Goal: Task Accomplishment & Management: Complete application form

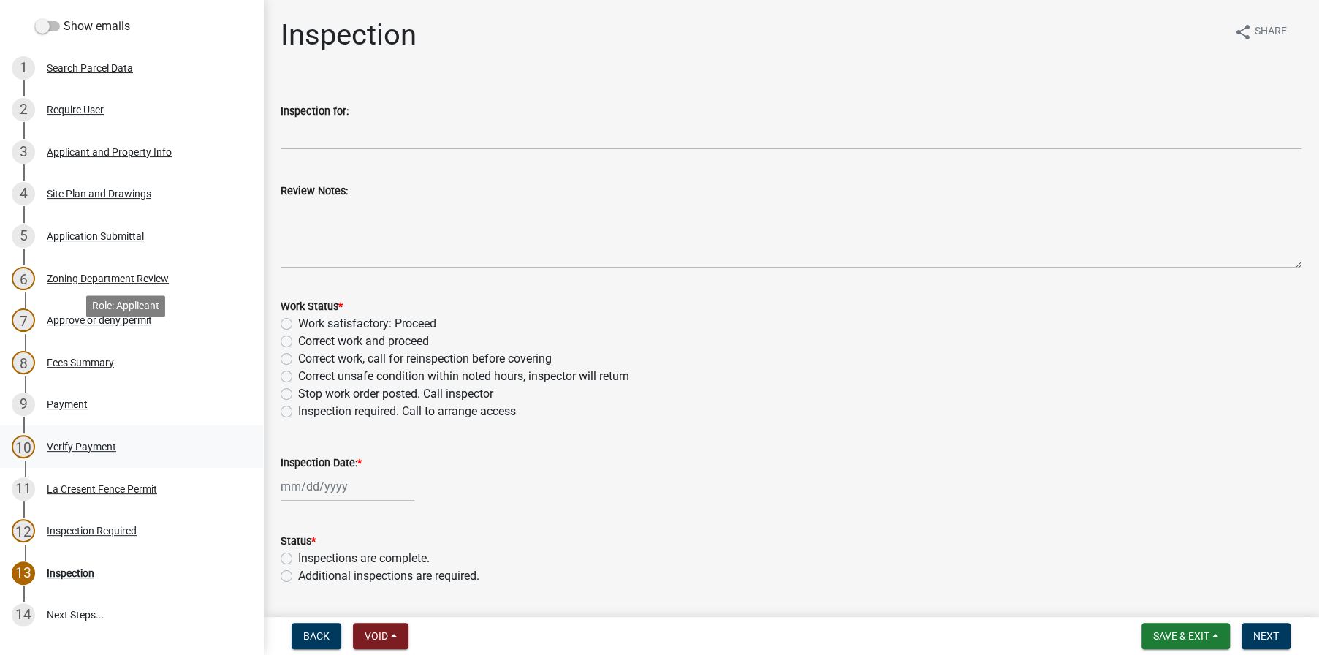
scroll to position [331, 0]
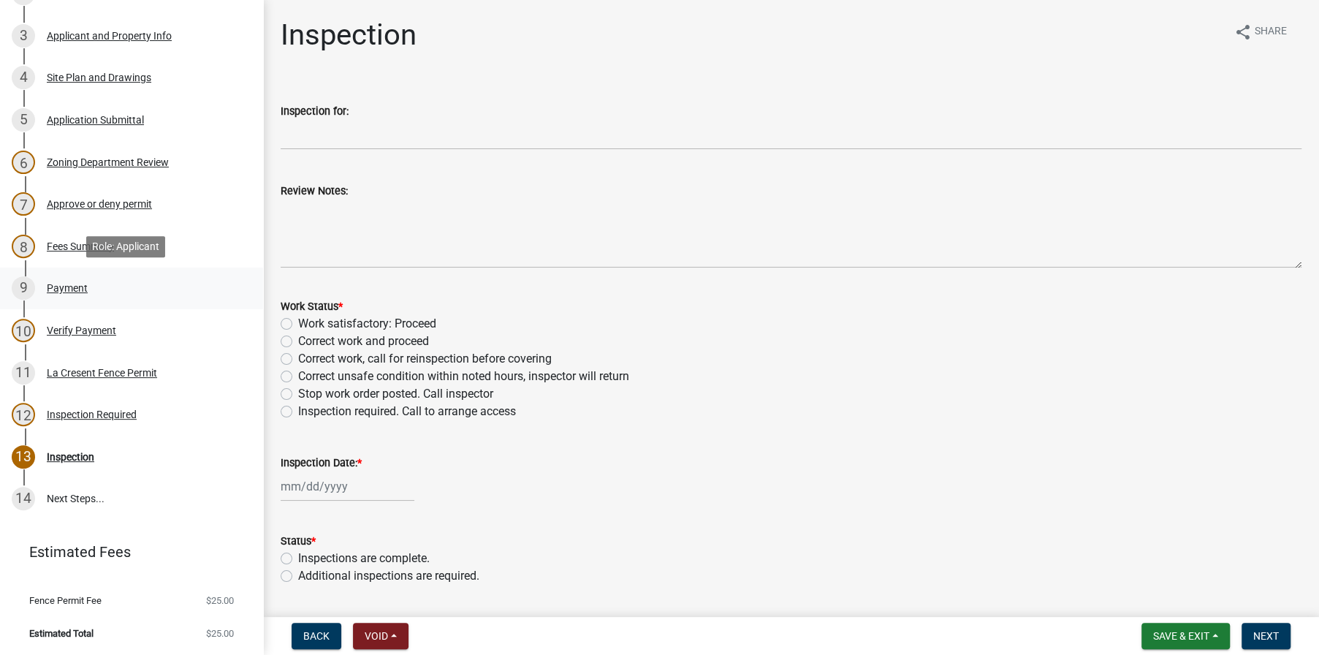
click at [73, 284] on div "Payment" at bounding box center [67, 288] width 41 height 10
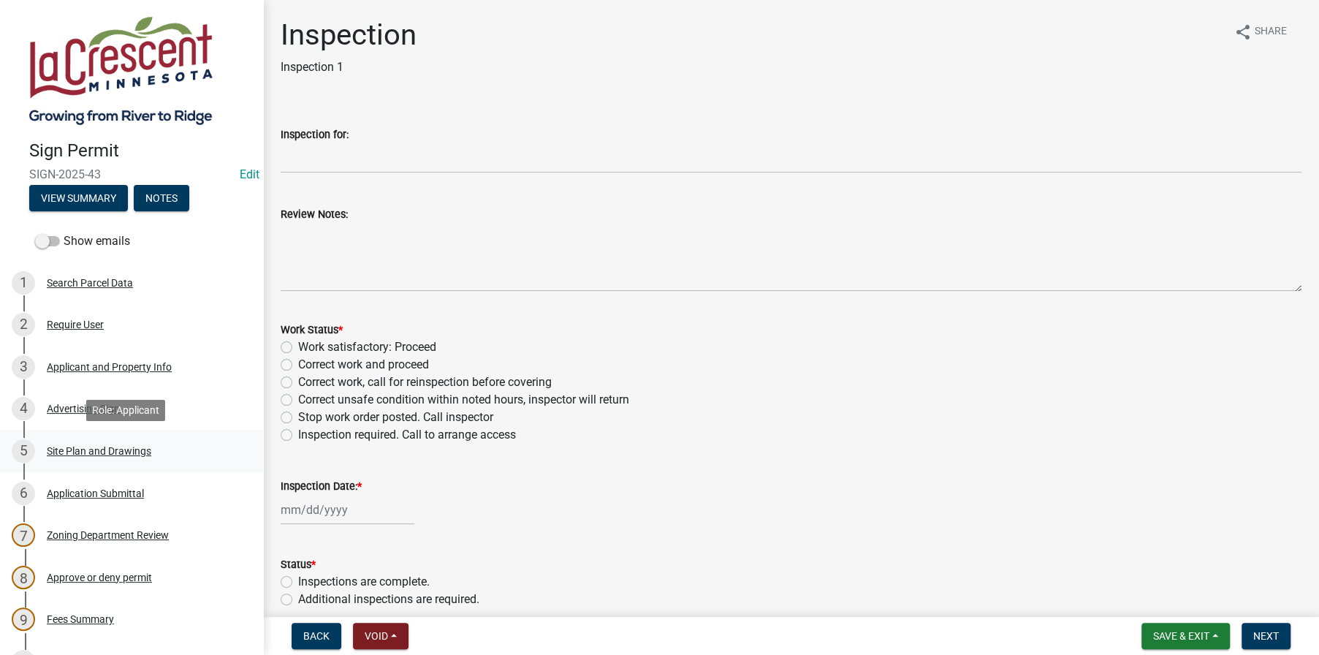
click at [118, 446] on div "Site Plan and Drawings" at bounding box center [99, 451] width 105 height 10
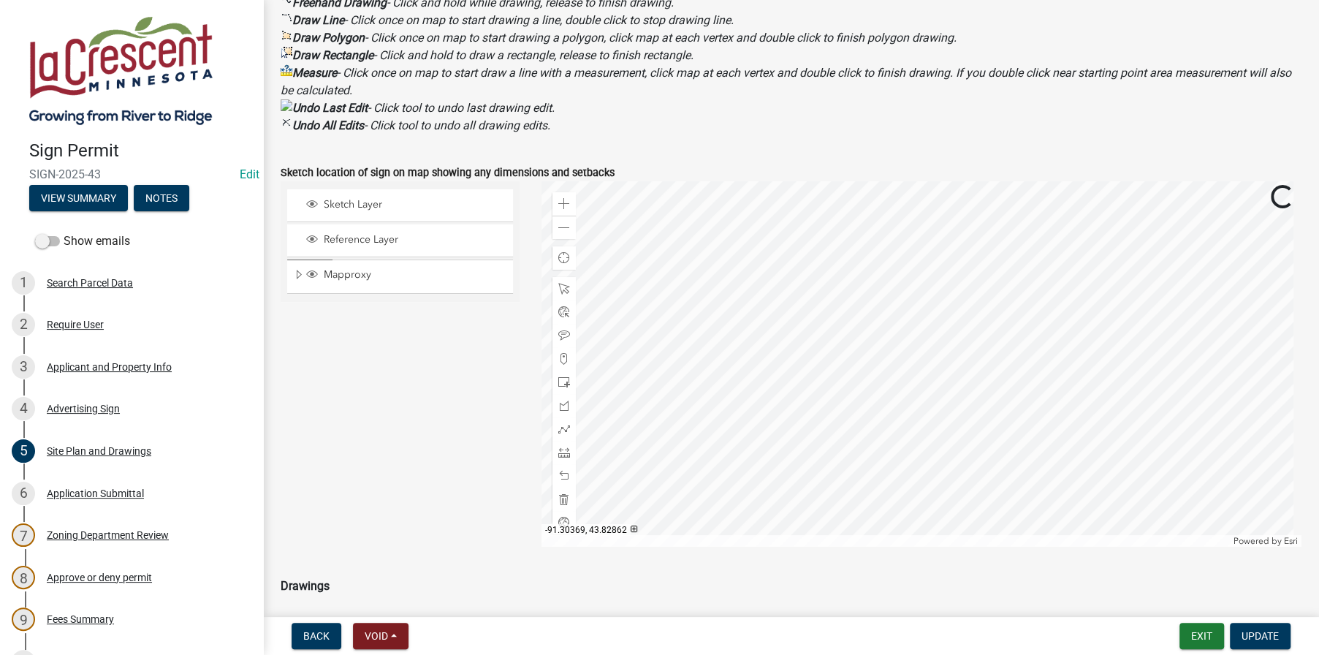
scroll to position [585, 0]
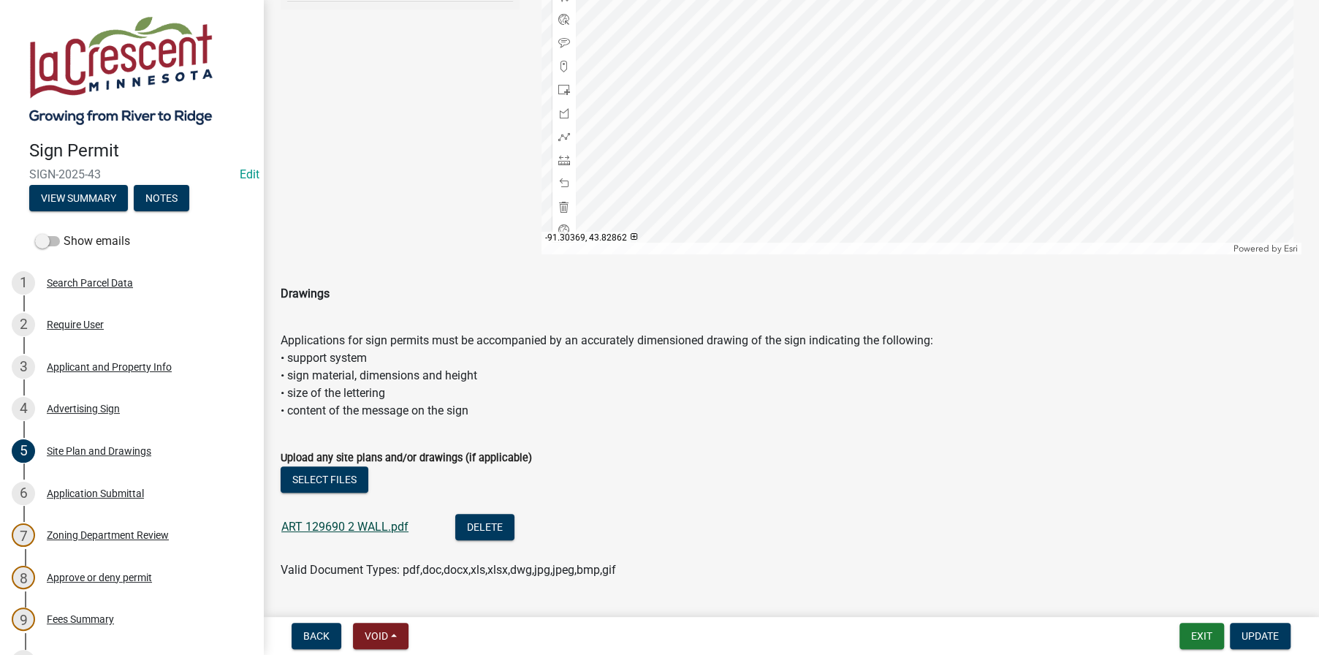
click at [352, 534] on link "ART 129690 2 WALL.pdf" at bounding box center [344, 527] width 127 height 14
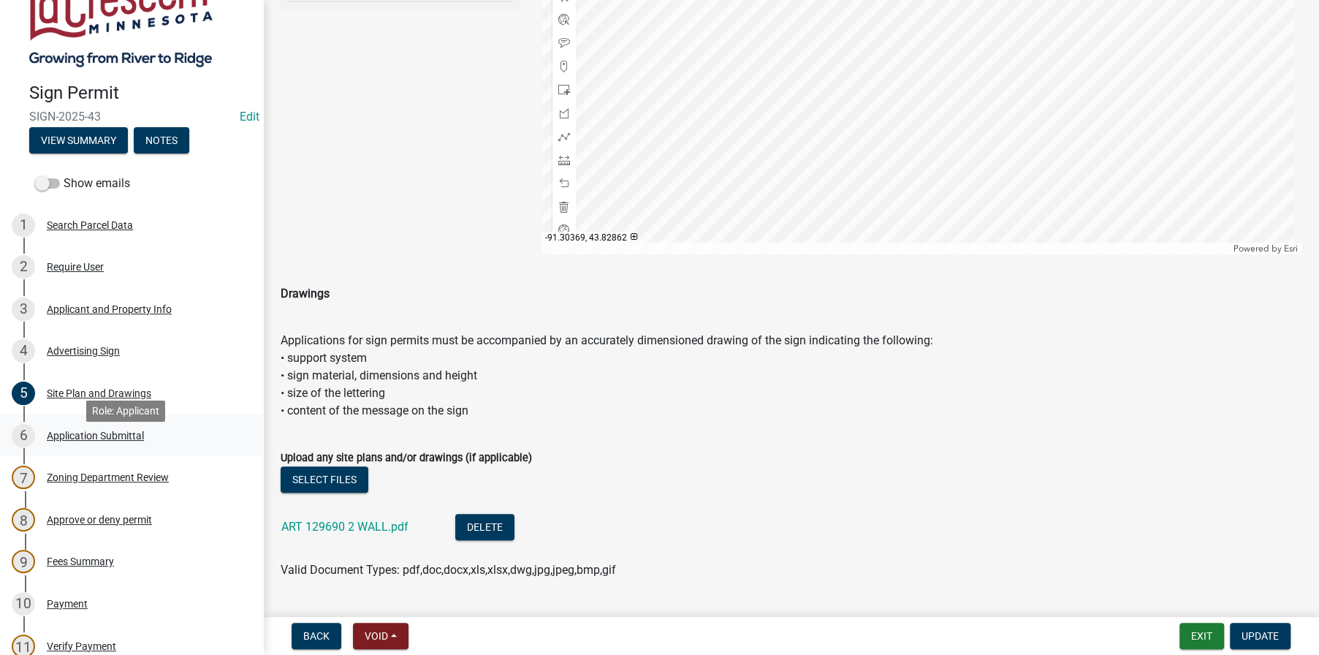
scroll to position [146, 0]
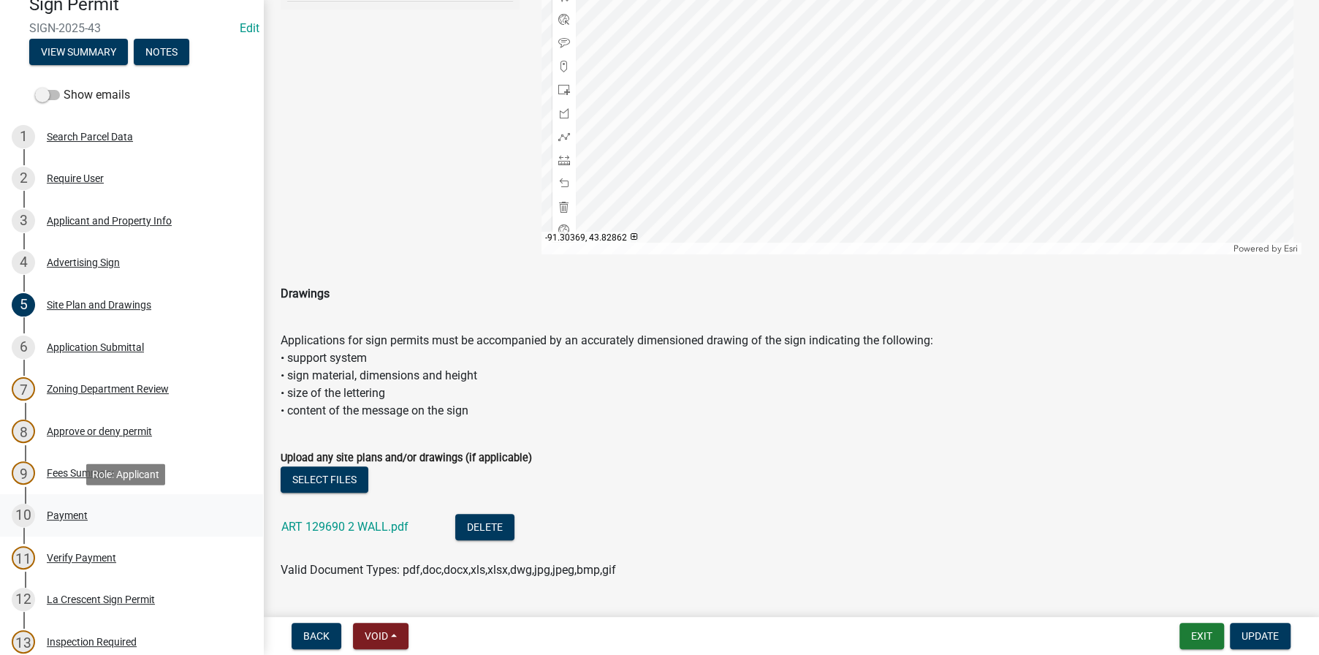
click at [58, 510] on div "Payment" at bounding box center [67, 515] width 41 height 10
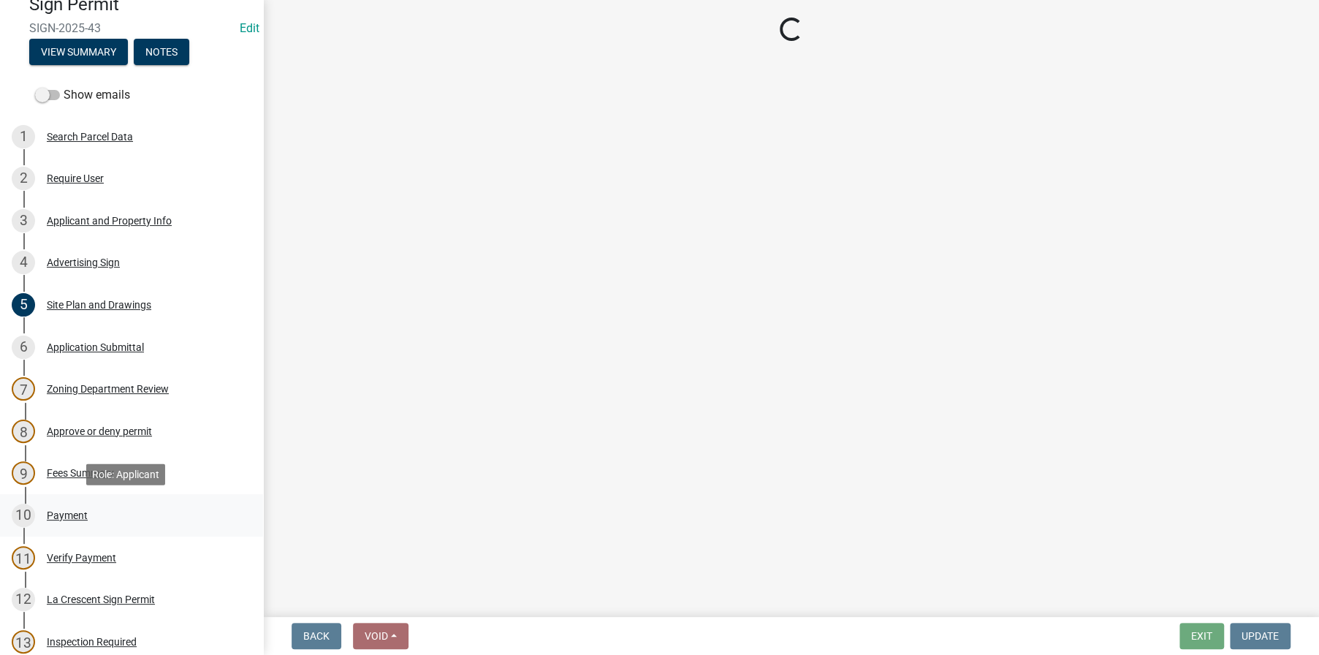
scroll to position [0, 0]
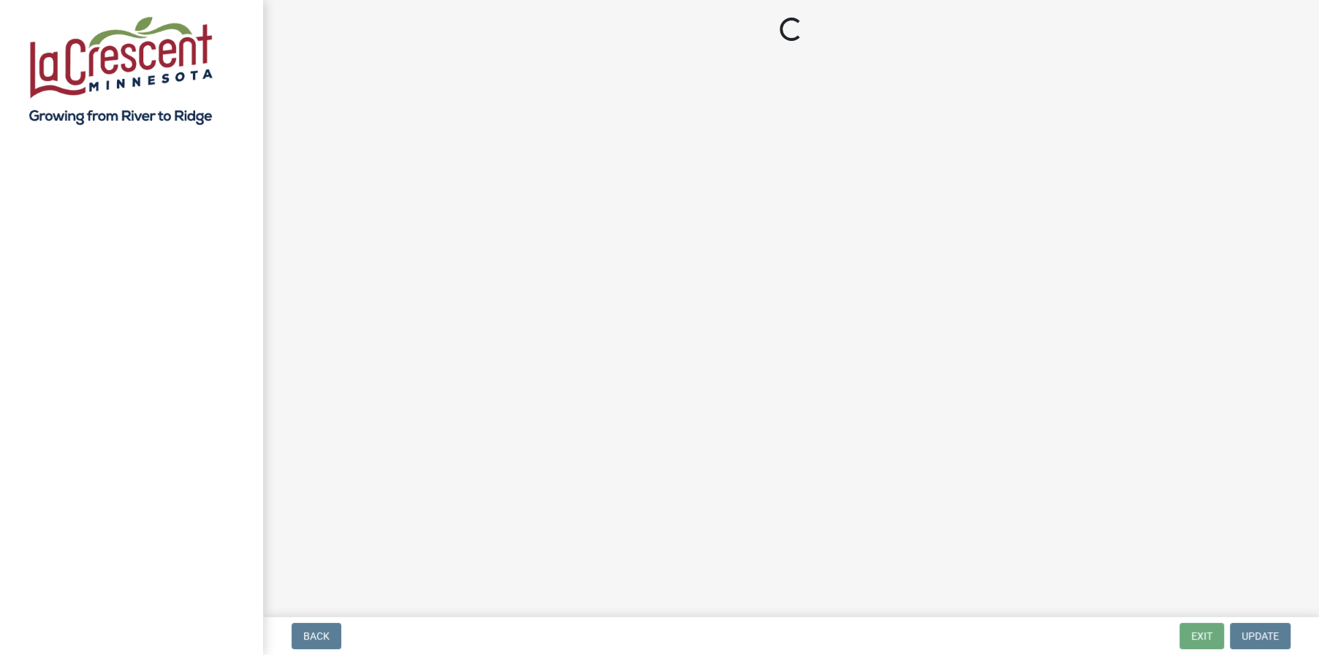
select select "3: 3"
